Goal: Contribute content: Contribute content

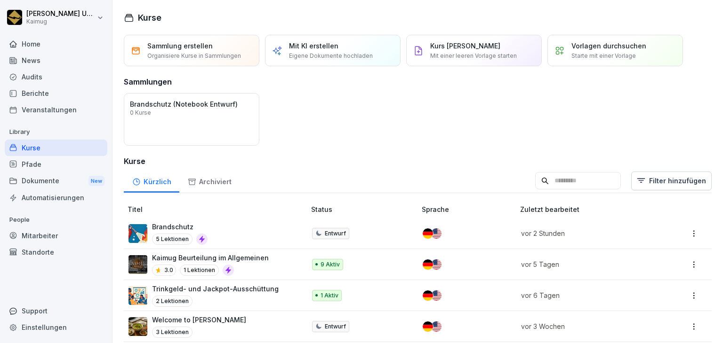
click at [252, 241] on div "Brandschutz 5 Lektionen" at bounding box center [211, 233] width 167 height 23
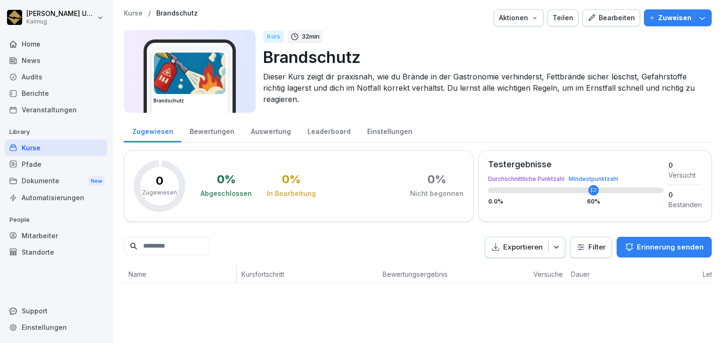
click at [608, 14] on div "Bearbeiten" at bounding box center [611, 18] width 48 height 10
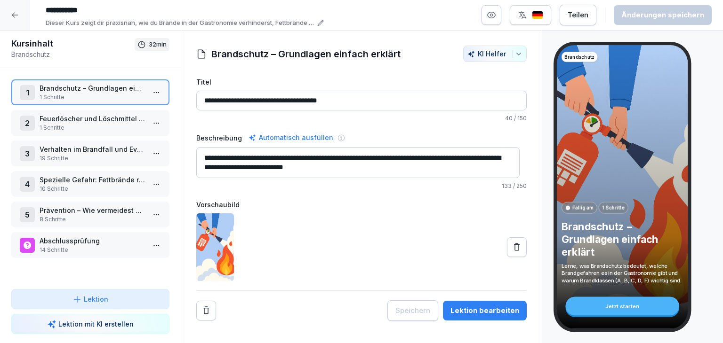
click at [107, 158] on p "19 Schritte" at bounding box center [92, 158] width 105 height 8
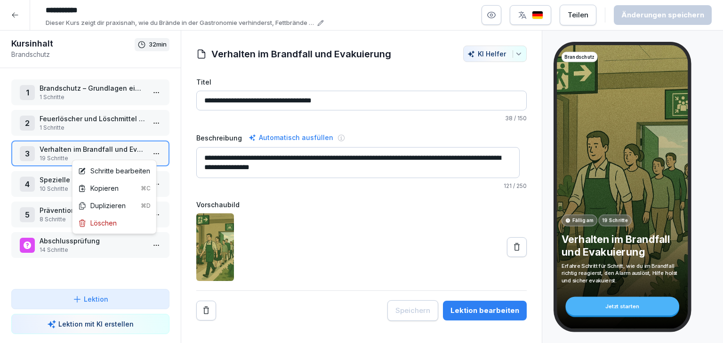
click at [154, 153] on html "**********" at bounding box center [361, 171] width 723 height 343
click at [130, 174] on div "Schritte bearbeiten" at bounding box center [114, 171] width 72 height 10
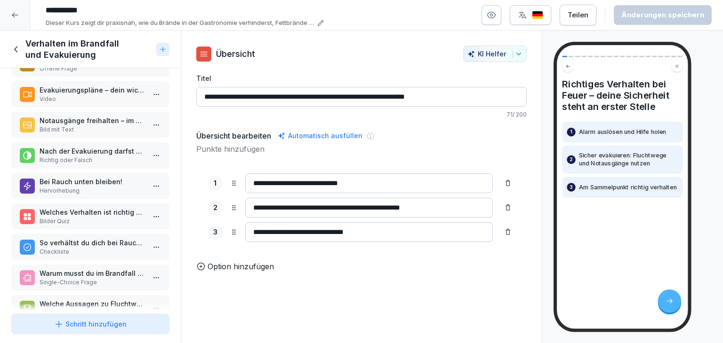
scroll to position [356, 0]
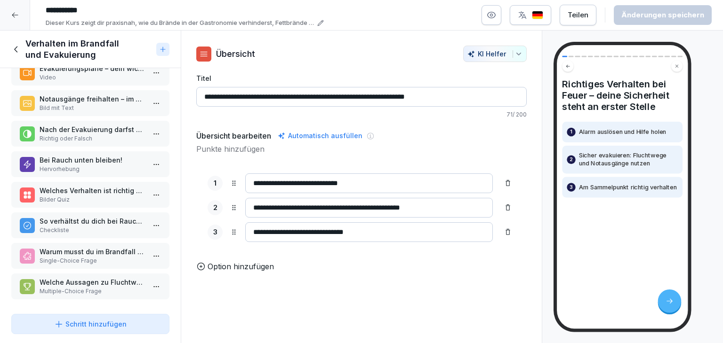
click at [79, 318] on button "Schritt hinzufügen" at bounding box center [90, 324] width 158 height 20
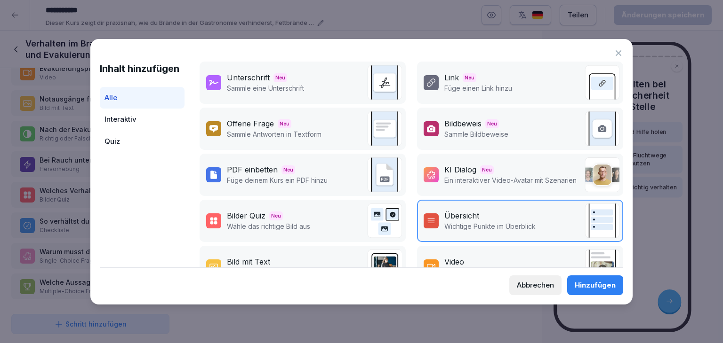
click at [473, 253] on div "Video Lade ein Video hoch" at bounding box center [520, 267] width 206 height 42
click at [593, 279] on button "Hinzufügen" at bounding box center [595, 286] width 56 height 20
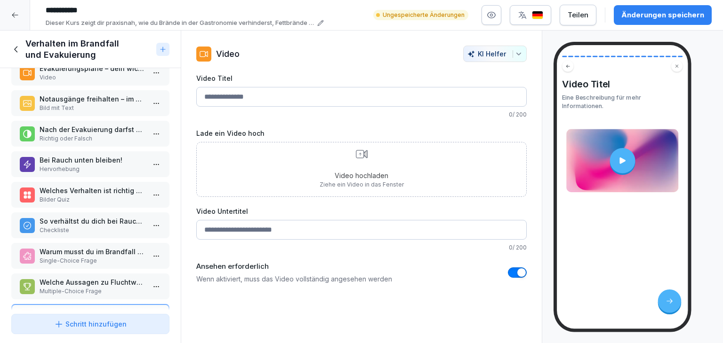
click at [374, 166] on div "Video hochladen Ziehe ein Video in das Fenster" at bounding box center [361, 169] width 84 height 39
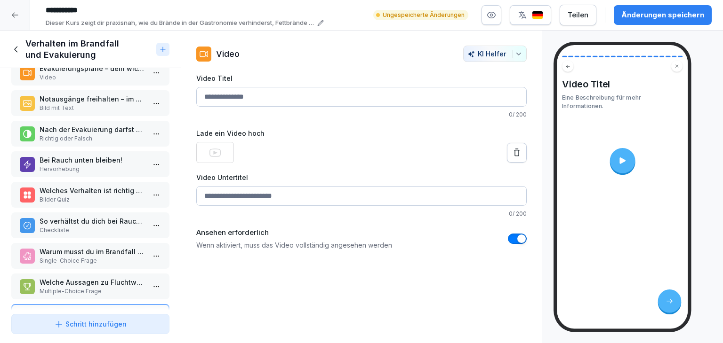
click at [593, 265] on div "Video Titel Eine Beschreibung für mehr Informationen." at bounding box center [622, 187] width 131 height 284
click at [579, 268] on div "Video Titel Eine Beschreibung für mehr Informationen." at bounding box center [622, 187] width 131 height 284
click at [546, 118] on div "Video Titel Eine Beschreibung für mehr Informationen." at bounding box center [632, 187] width 181 height 313
click at [554, 118] on div "Video Titel Eine Beschreibung für mehr Informationen." at bounding box center [622, 187] width 138 height 291
